Goal: Task Accomplishment & Management: Complete application form

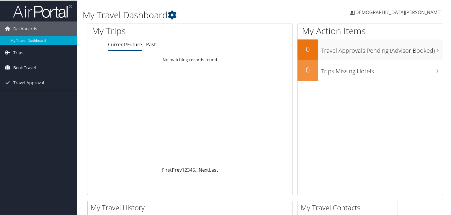
click at [50, 62] on link "Book Travel" at bounding box center [38, 67] width 77 height 15
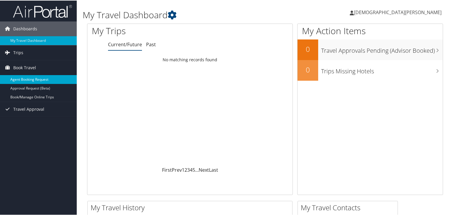
click at [41, 79] on link "Agent Booking Request" at bounding box center [38, 79] width 77 height 9
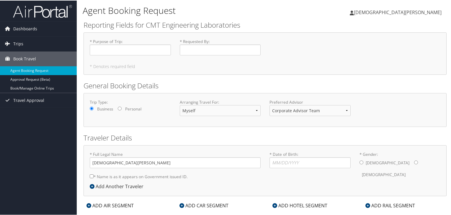
click at [327, 63] on div "* Purpose of Trip : Required * Requested By : Required * Denotes required field" at bounding box center [264, 53] width 363 height 42
